Goal: Transaction & Acquisition: Purchase product/service

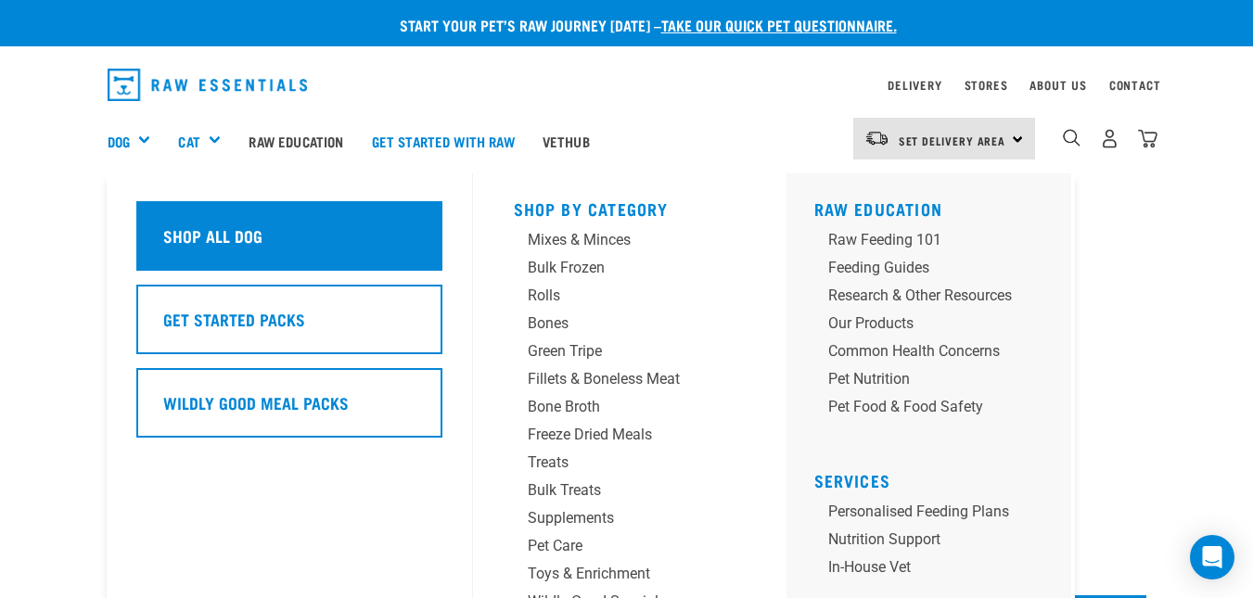
click at [177, 244] on h5 "Shop All Dog" at bounding box center [212, 235] width 99 height 24
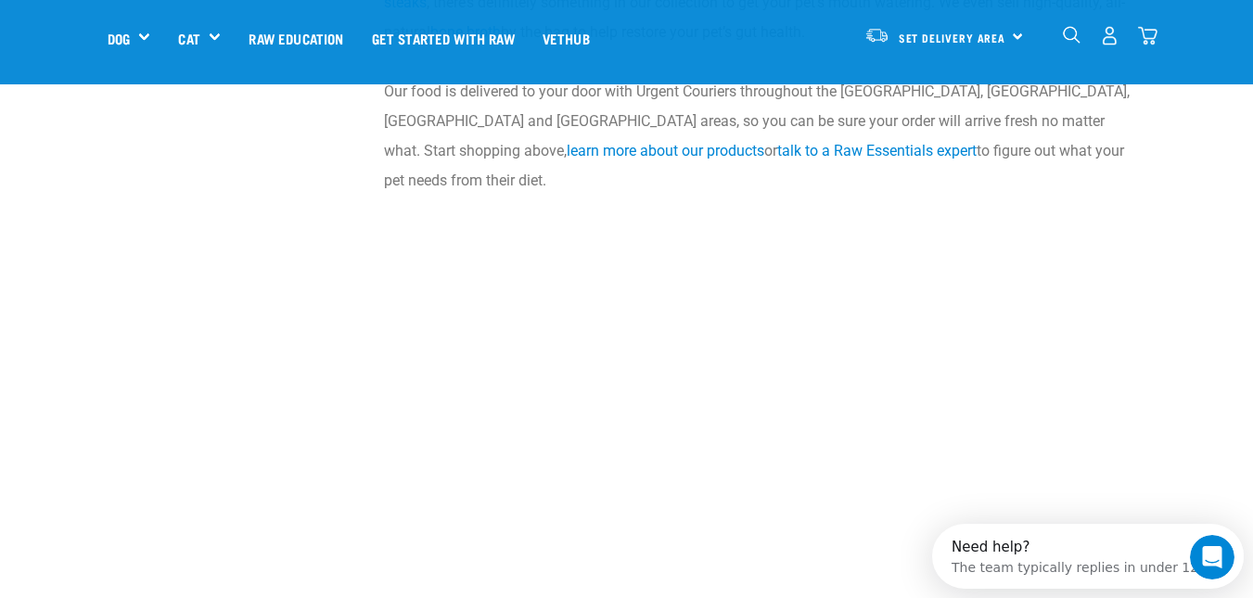
scroll to position [3305, 0]
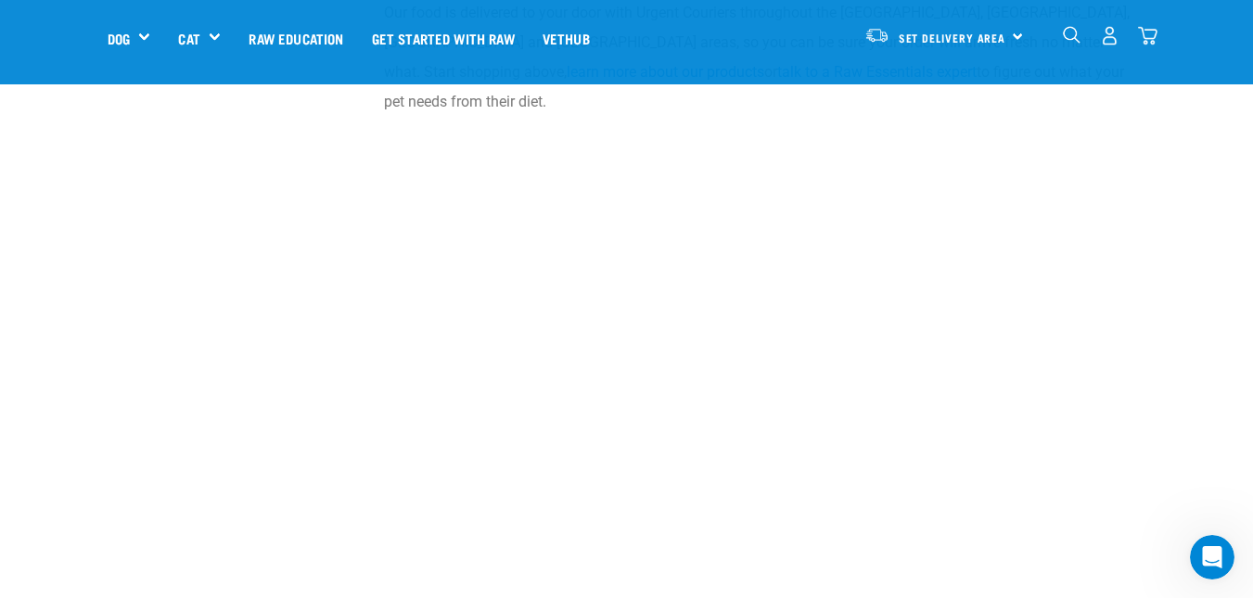
click at [1065, 33] on img "dropdown navigation" at bounding box center [1072, 35] width 18 height 18
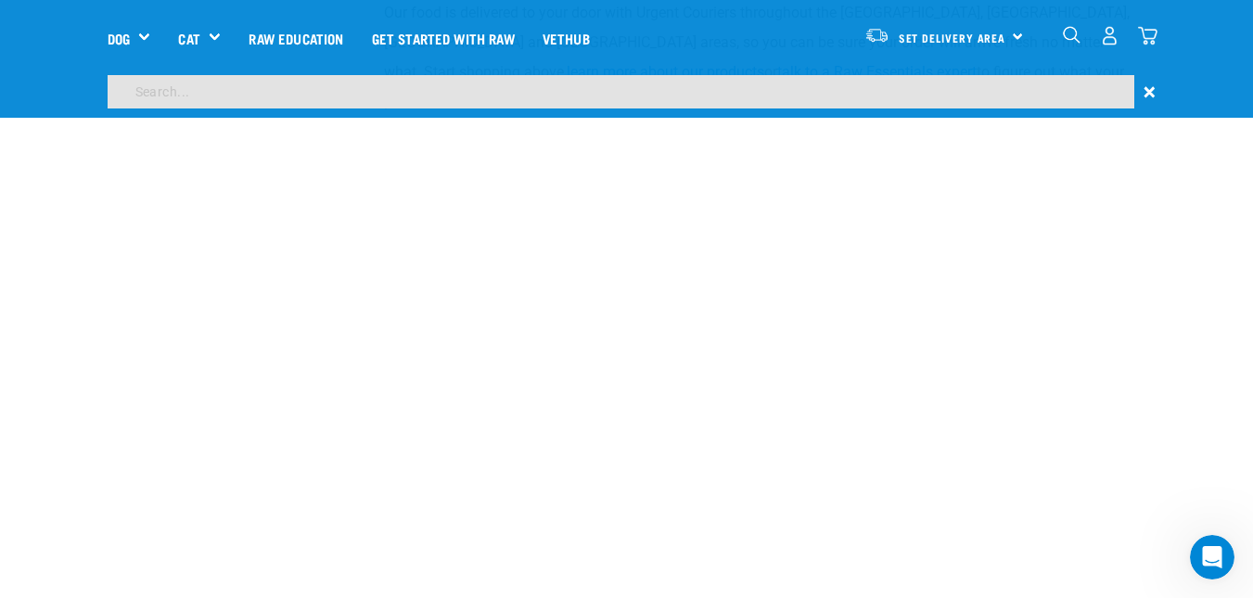
click at [254, 89] on input "search" at bounding box center [621, 91] width 1026 height 33
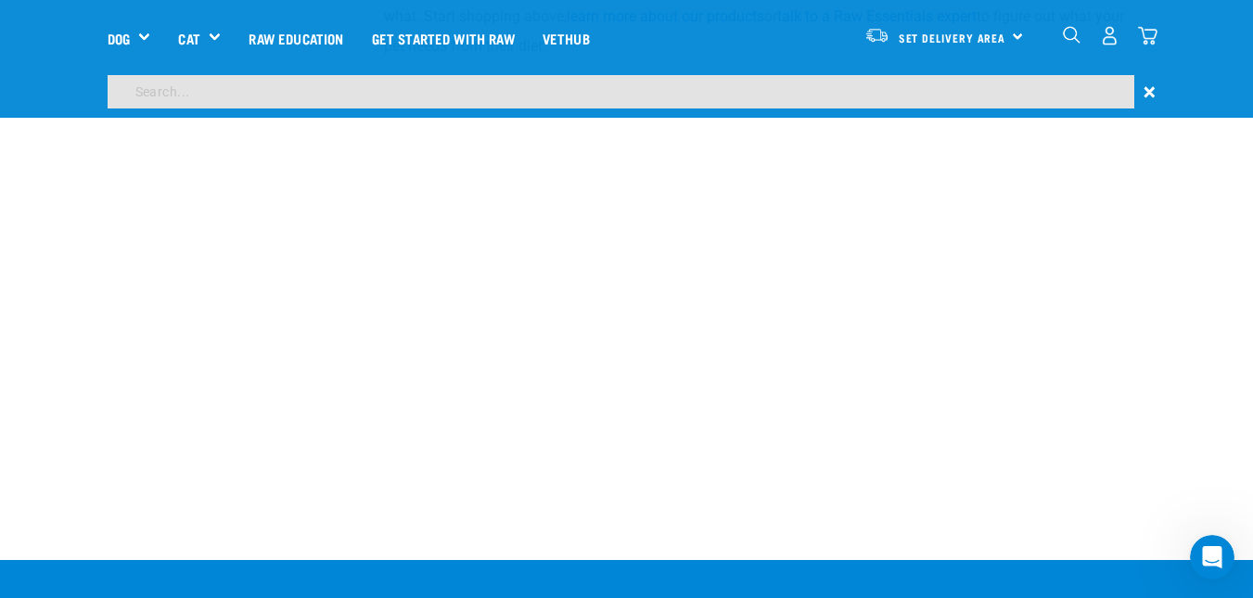
scroll to position [3249, 0]
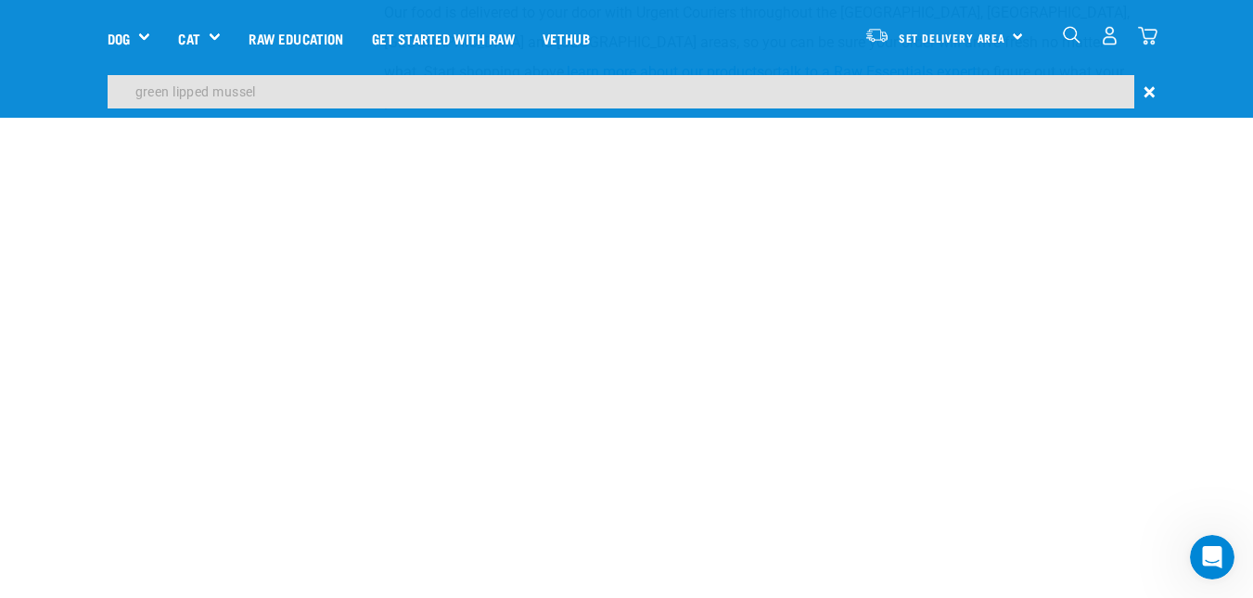
type input "green lipped mussel"
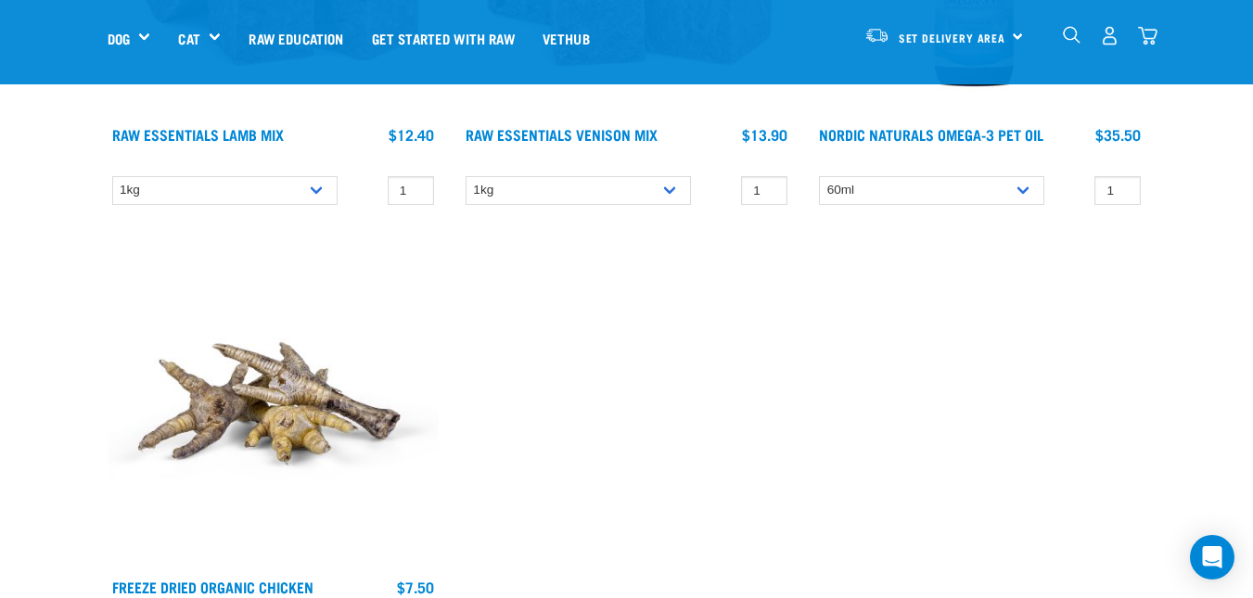
scroll to position [1855, 0]
